Goal: Task Accomplishment & Management: Complete application form

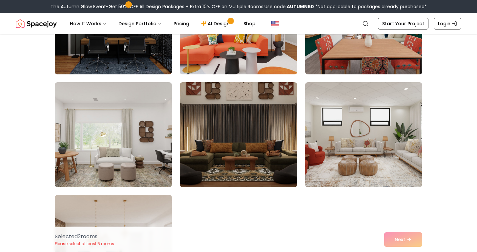
scroll to position [3610, 0]
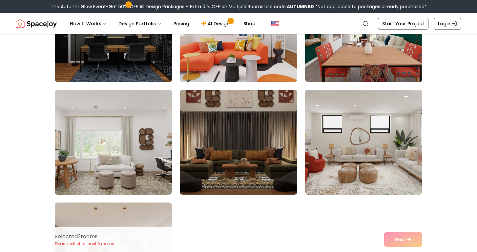
click at [410, 239] on div "Selected 2 room s Please select at least 5 rooms Next" at bounding box center [239, 239] width 378 height 25
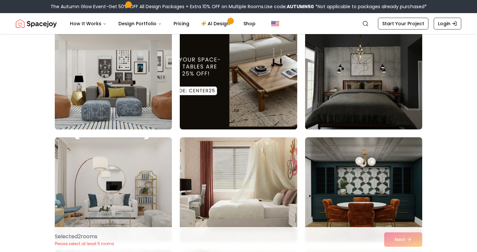
scroll to position [2433, 0]
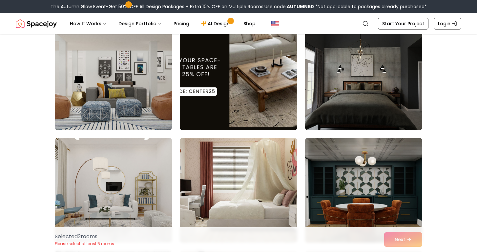
click at [380, 151] on img at bounding box center [363, 190] width 123 height 110
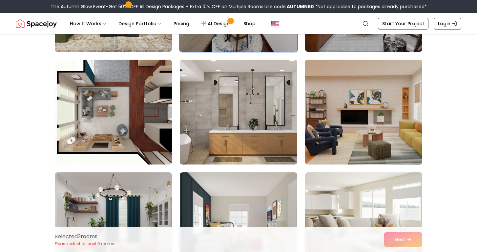
scroll to position [2154, 0]
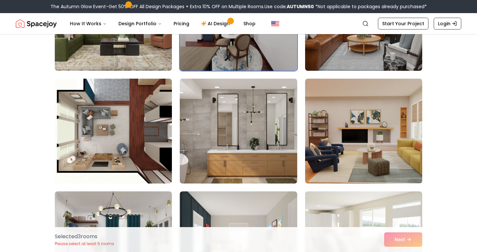
click at [266, 126] on img at bounding box center [238, 131] width 123 height 110
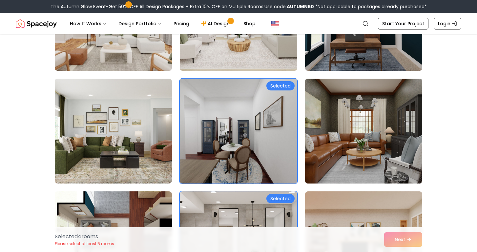
scroll to position [2040, 0]
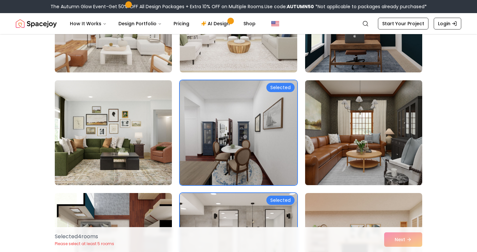
click at [325, 113] on img at bounding box center [363, 133] width 123 height 110
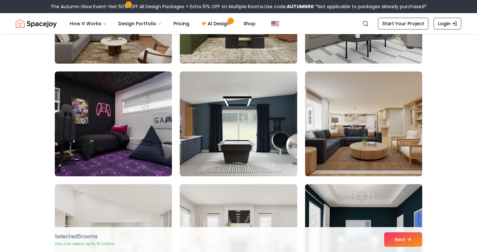
scroll to position [1784, 0]
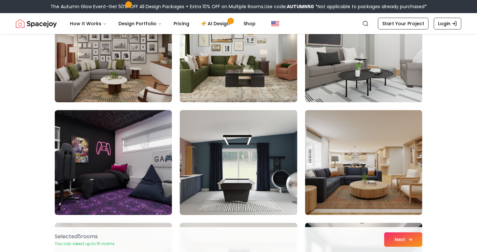
click at [401, 240] on button "Next" at bounding box center [403, 240] width 38 height 14
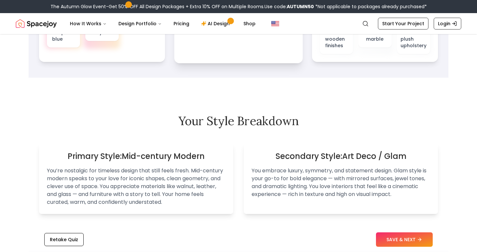
scroll to position [350, 0]
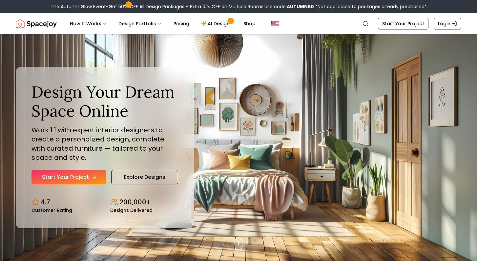
click at [99, 175] on link "Start Your Project" at bounding box center [68, 177] width 74 height 14
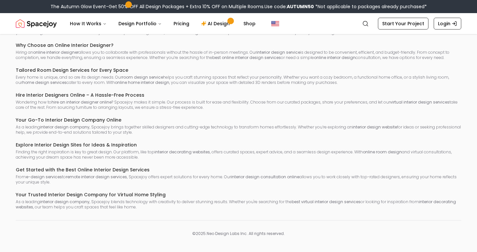
scroll to position [490, 0]
